Goal: Find specific page/section: Find specific page/section

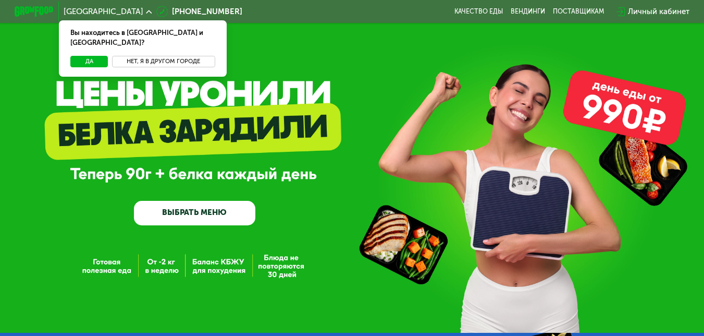
click at [164, 56] on button "Нет, я в другом городе" at bounding box center [163, 62] width 103 height 12
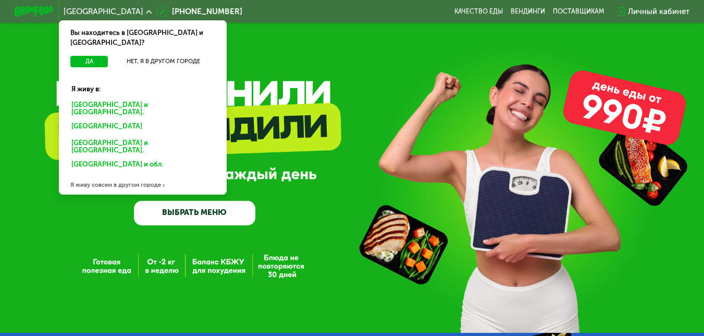
click at [96, 119] on div "[GEOGRAPHIC_DATA] и [GEOGRAPHIC_DATA]." at bounding box center [141, 127] width 153 height 16
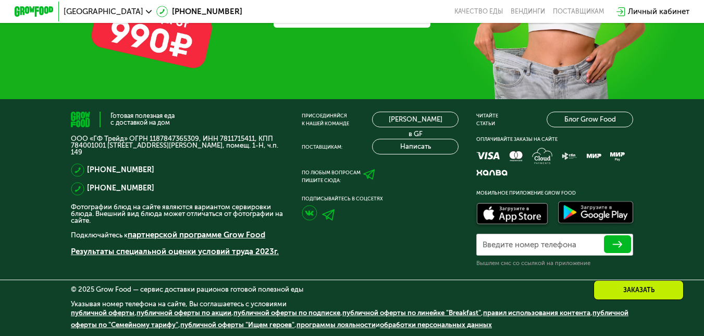
scroll to position [3007, 0]
